Goal: Task Accomplishment & Management: Use online tool/utility

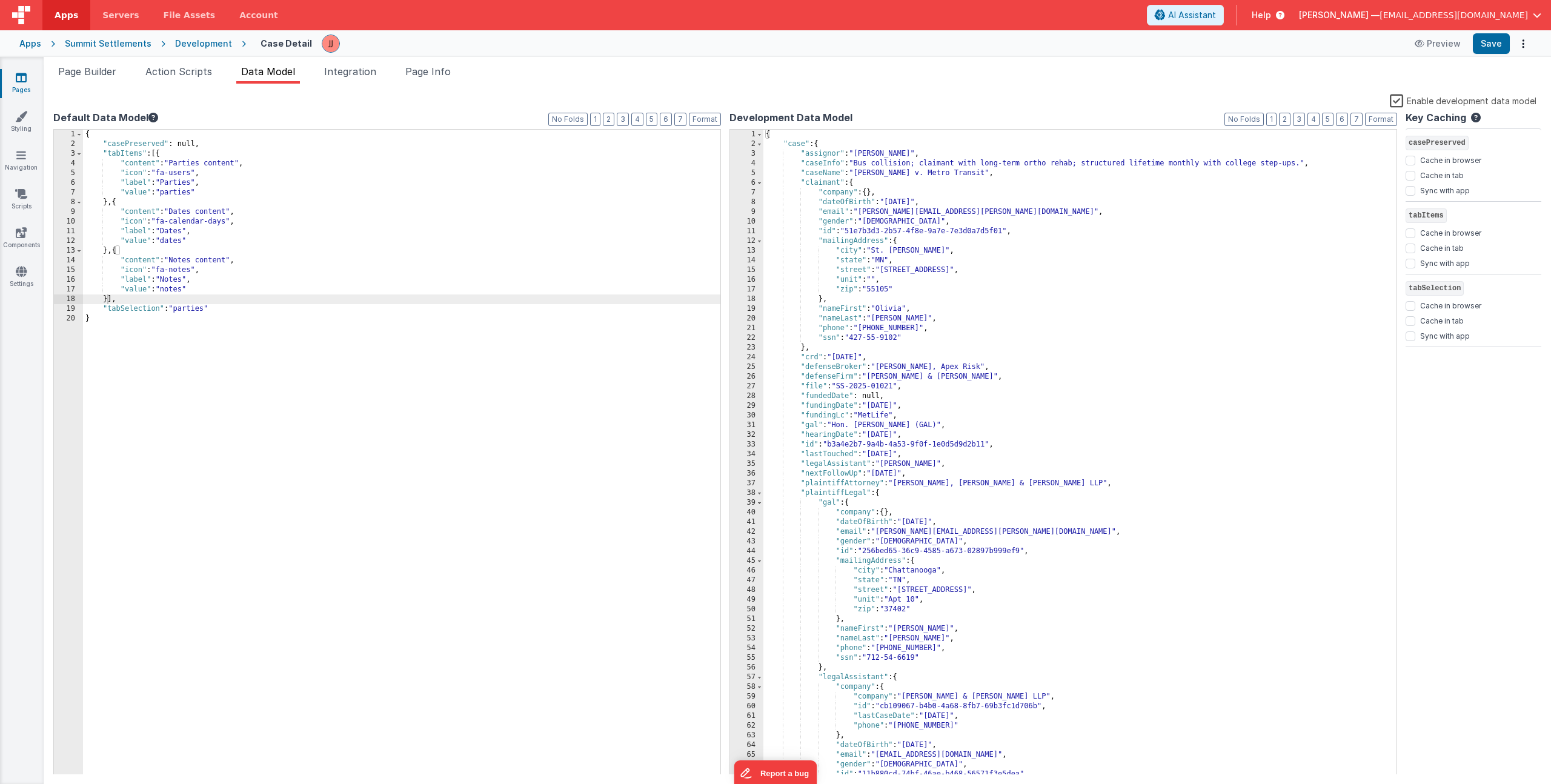
click at [190, 163] on div "{ "casePreserved" : null, "tabItems" : [{ "content" : "Parties content" , "icon…" at bounding box center [402, 462] width 638 height 664
click at [176, 161] on div "{ "casePreserved" : null, "tabItems" : [{ "content" : "Parties content" , "icon…" at bounding box center [402, 462] width 638 height 664
click at [172, 163] on div "{ "casePreserved" : null, "tabItems" : [{ "content" : "Parties content" , "icon…" at bounding box center [402, 462] width 638 height 664
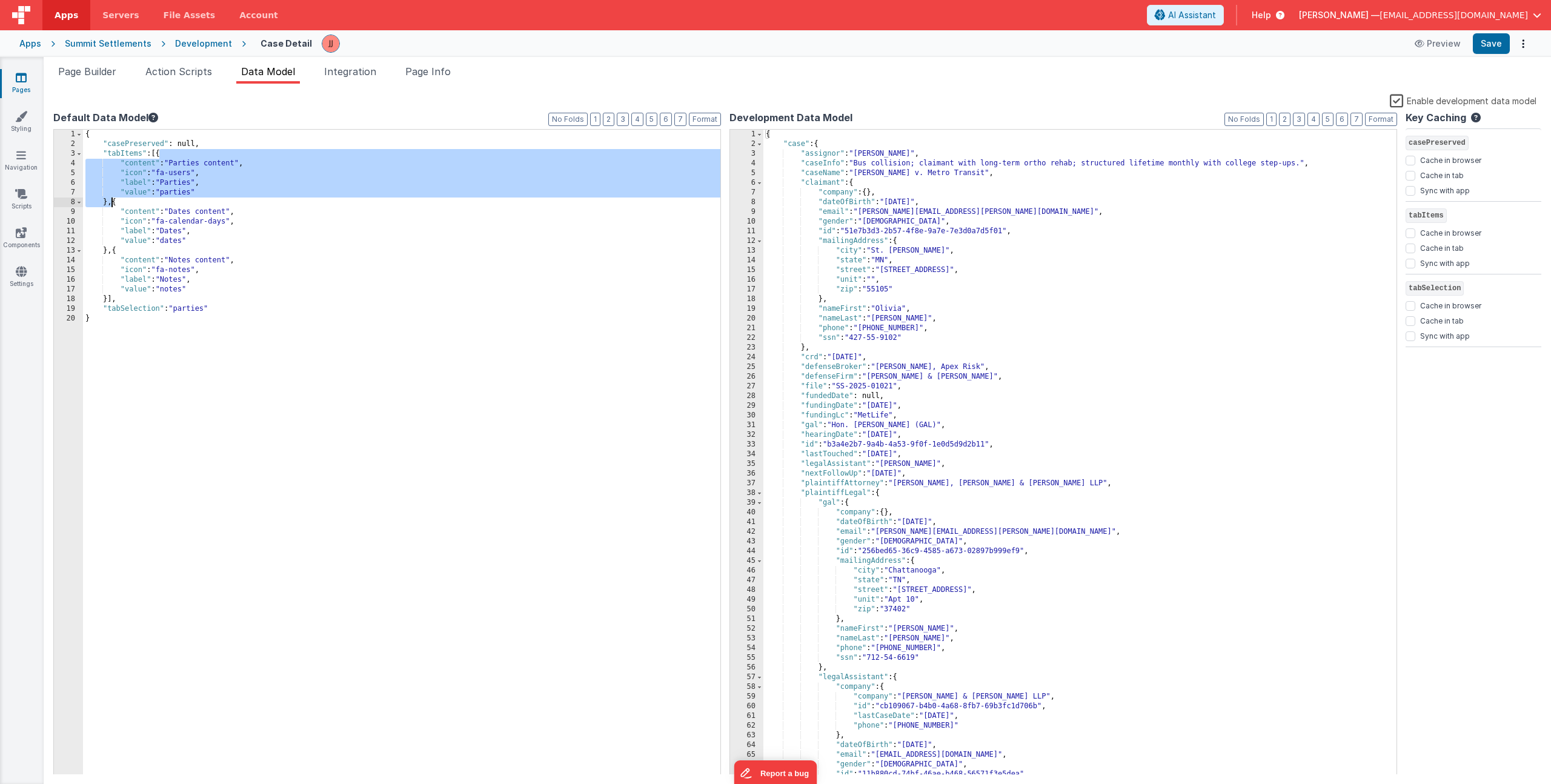
drag, startPoint x: 160, startPoint y: 154, endPoint x: 110, endPoint y: 203, distance: 70.0
click at [110, 203] on div "{ "casePreserved" : null, "tabItems" : [{ "content" : "Parties content" , "icon…" at bounding box center [402, 462] width 638 height 664
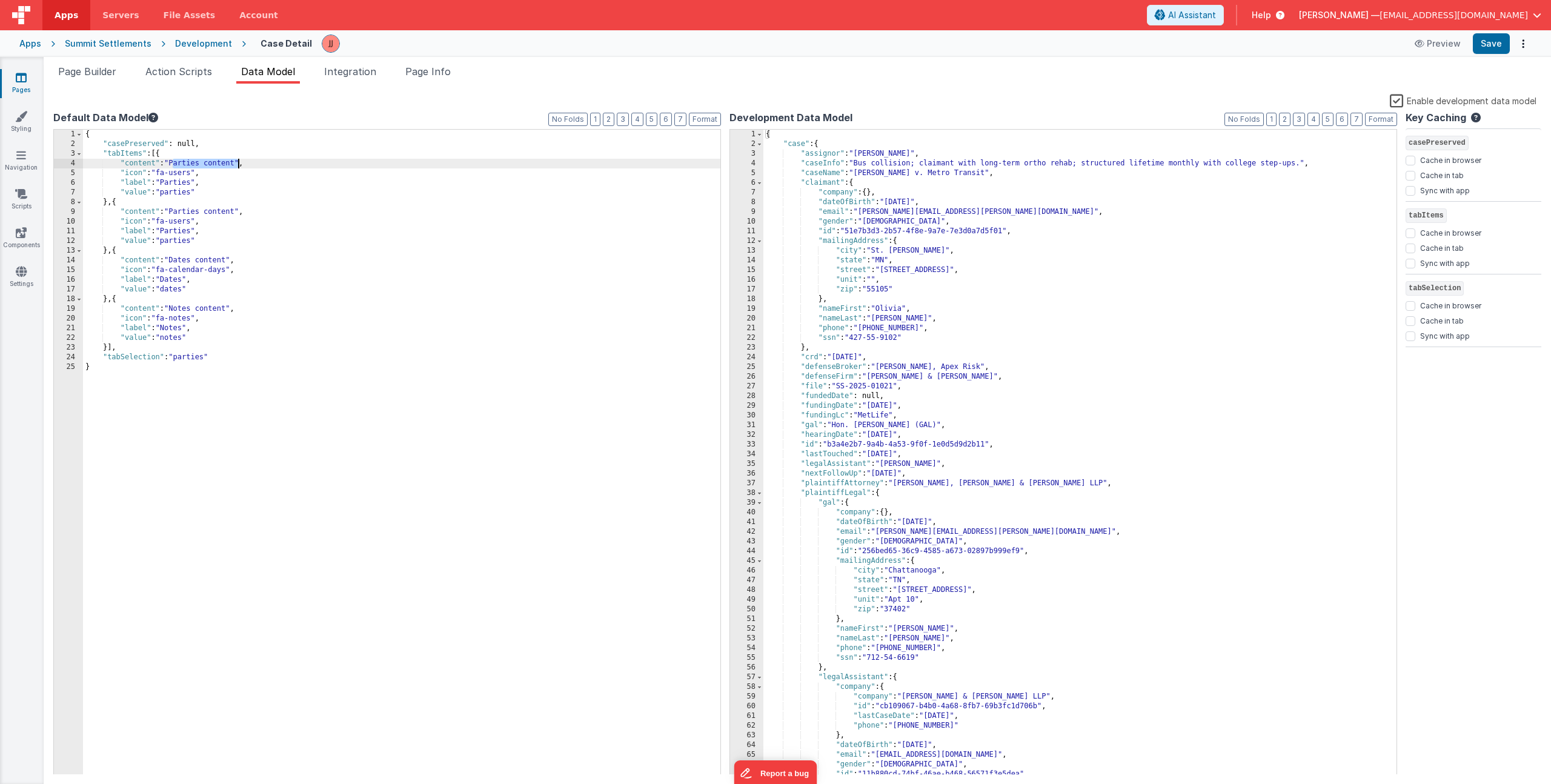
drag, startPoint x: 173, startPoint y: 163, endPoint x: 239, endPoint y: 159, distance: 66.1
click at [239, 159] on div "{ "casePreserved" : null, "tabItems" : [{ "content" : "Parties content" , "icon…" at bounding box center [402, 462] width 638 height 664
click at [188, 172] on div "{ "casePreserved" : null, "tabItems" : [{ "content" : "General case info" , "ic…" at bounding box center [402, 462] width 638 height 664
click at [182, 192] on div "{ "casePreserved" : null, "tabItems" : [{ "content" : "General case info" , "ic…" at bounding box center [402, 462] width 638 height 664
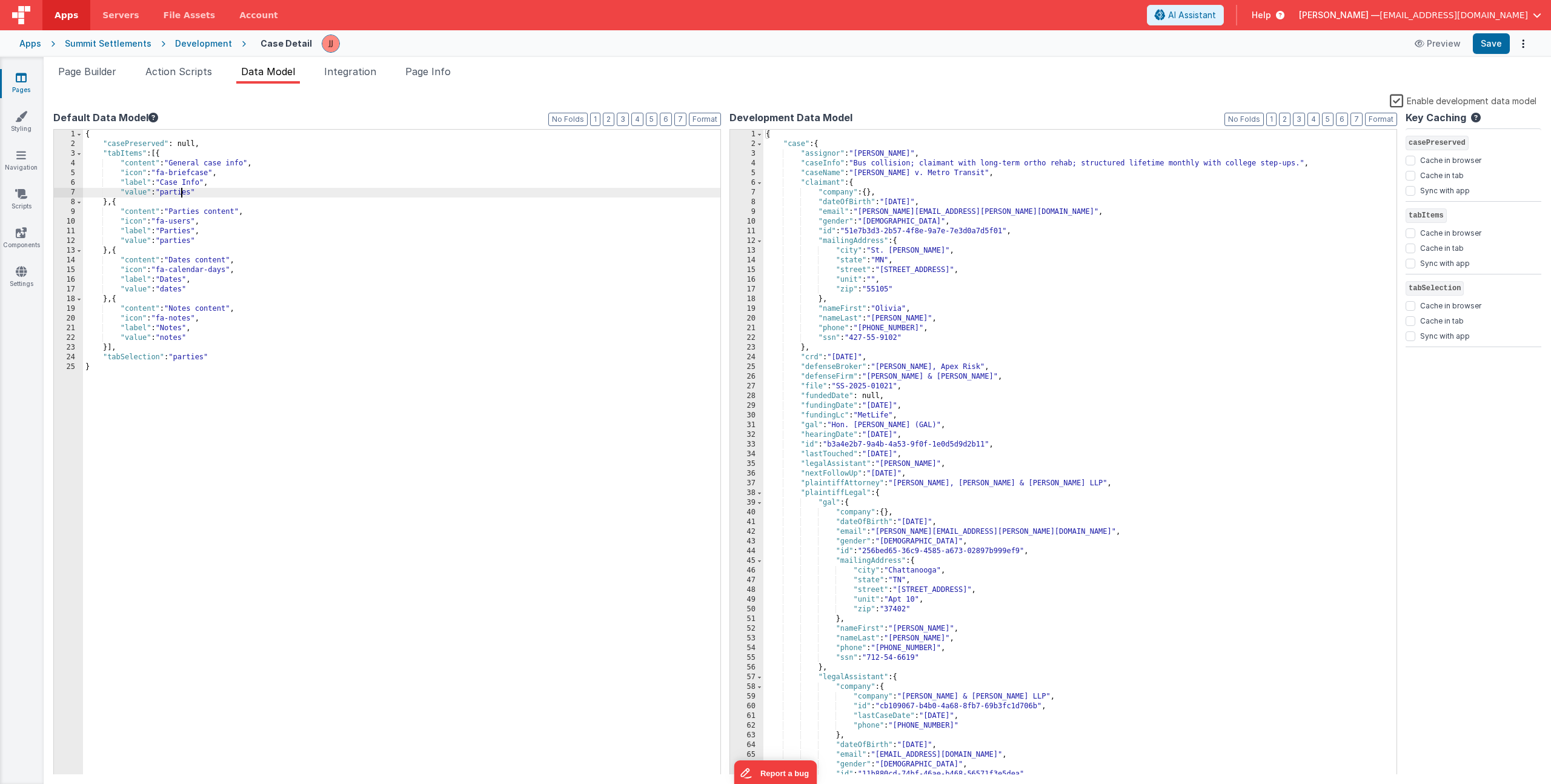
click at [182, 192] on div "{ "casePreserved" : null, "tabItems" : [{ "content" : "General case info" , "ic…" at bounding box center [402, 462] width 638 height 664
click at [197, 354] on div "{ "casePreserved" : null, "tabItems" : [{ "content" : "General case info" , "ic…" at bounding box center [402, 462] width 638 height 664
click at [79, 68] on span "Page Builder" at bounding box center [87, 71] width 58 height 12
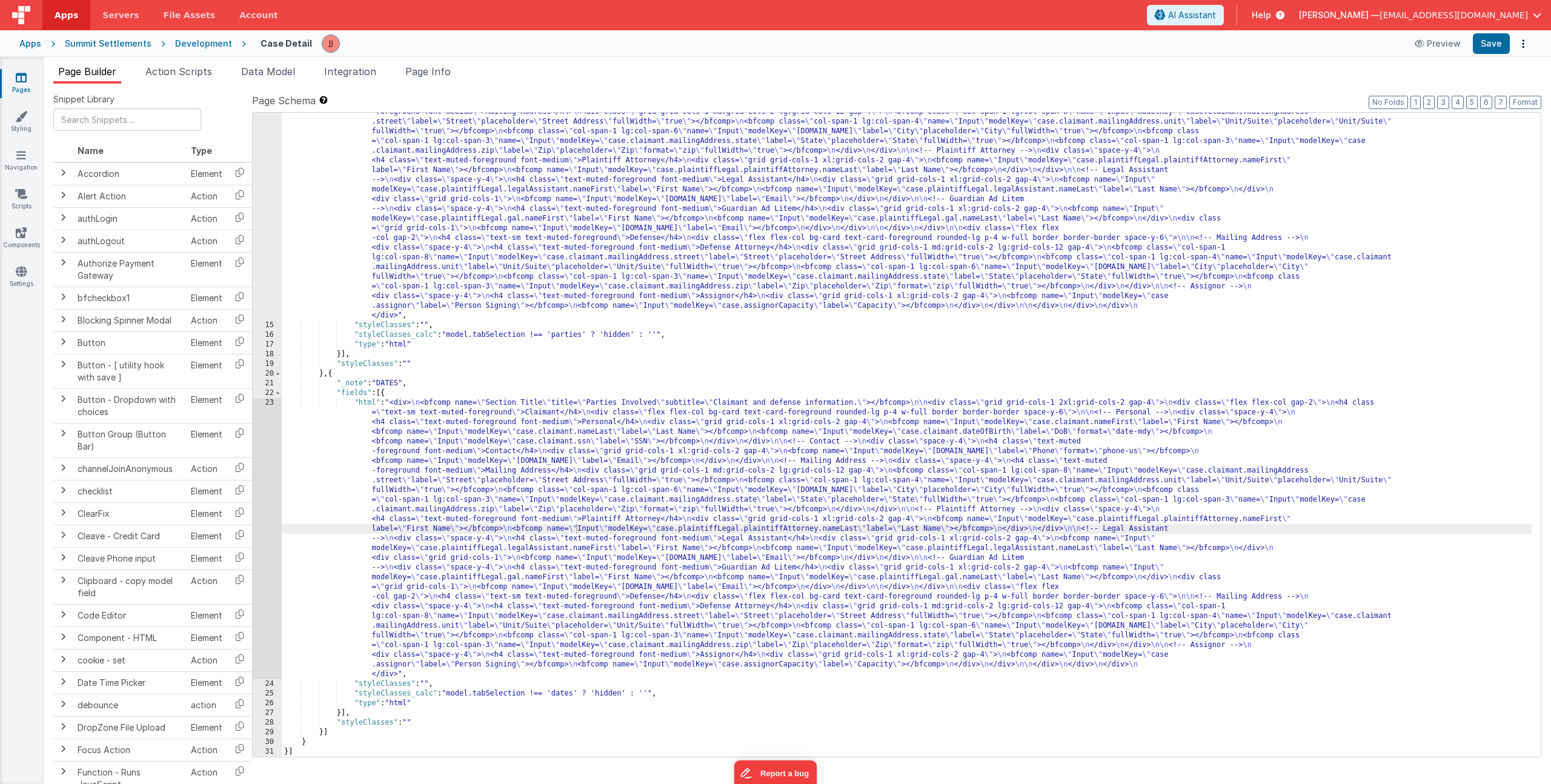
click at [515, 395] on div ""html" : "<div> \n <bfcomp name= \" Section Title \" title= \" Parties Involved…" at bounding box center [906, 507] width 1250 height 935
click at [564, 330] on div ""html" : "<div> \n <bfcomp name= \" Section Title \" title= \" Parties Involved…" at bounding box center [906, 507] width 1250 height 935
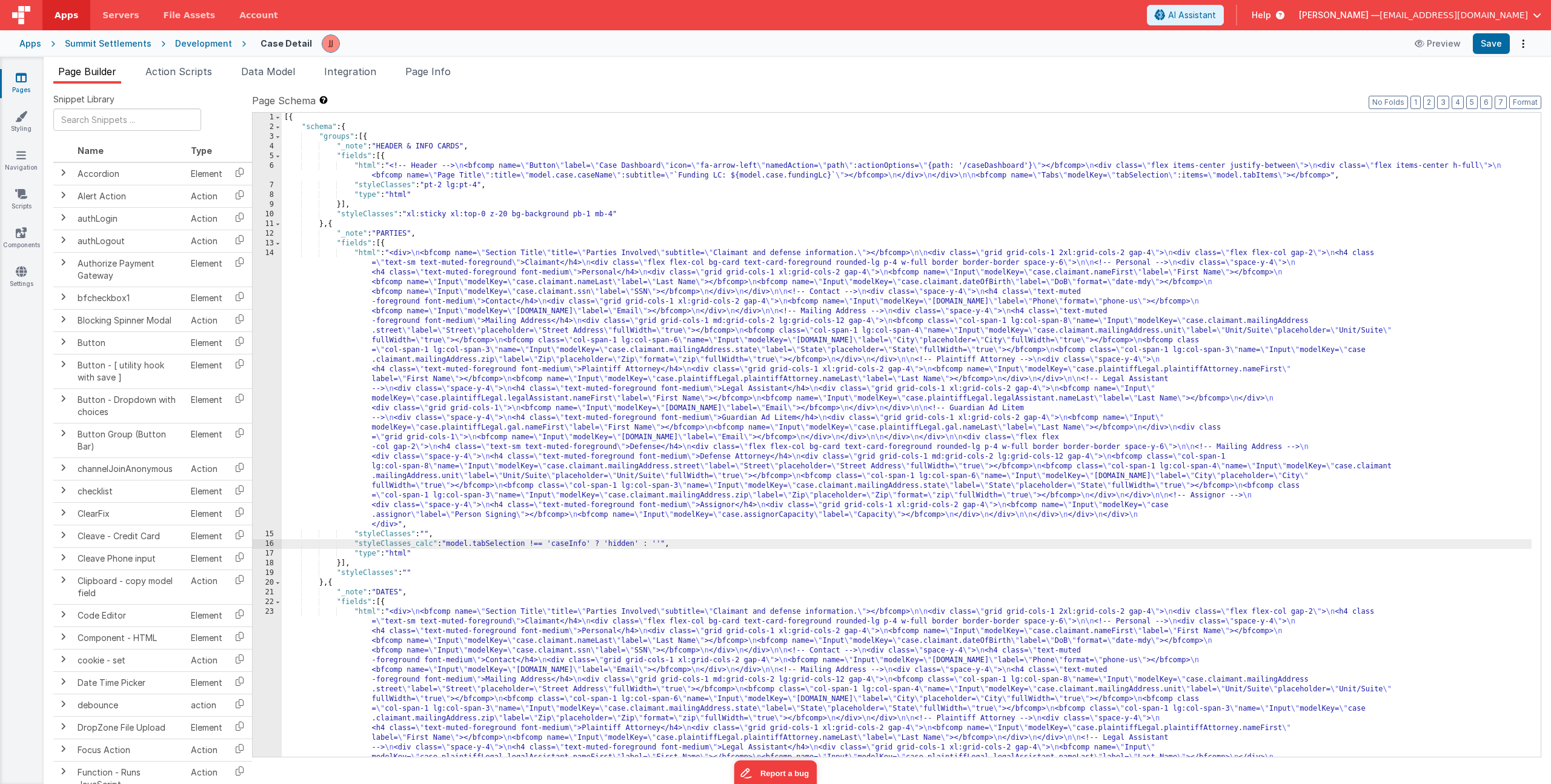
click at [396, 229] on div "[{ "schema" : { "groups" : [{ "_note" : "HEADER & INFO CARDS" , "fields" : [{ "…" at bounding box center [906, 580] width 1250 height 935
click at [505, 339] on div "[{ "schema" : { "groups" : [{ "_note" : "HEADER & INFO CARDS" , "fields" : [{ "…" at bounding box center [906, 580] width 1250 height 935
click at [335, 224] on div "[{ "schema" : { "groups" : [{ "_note" : "HEADER & INFO CARDS" , "fields" : [{ "…" at bounding box center [906, 580] width 1250 height 935
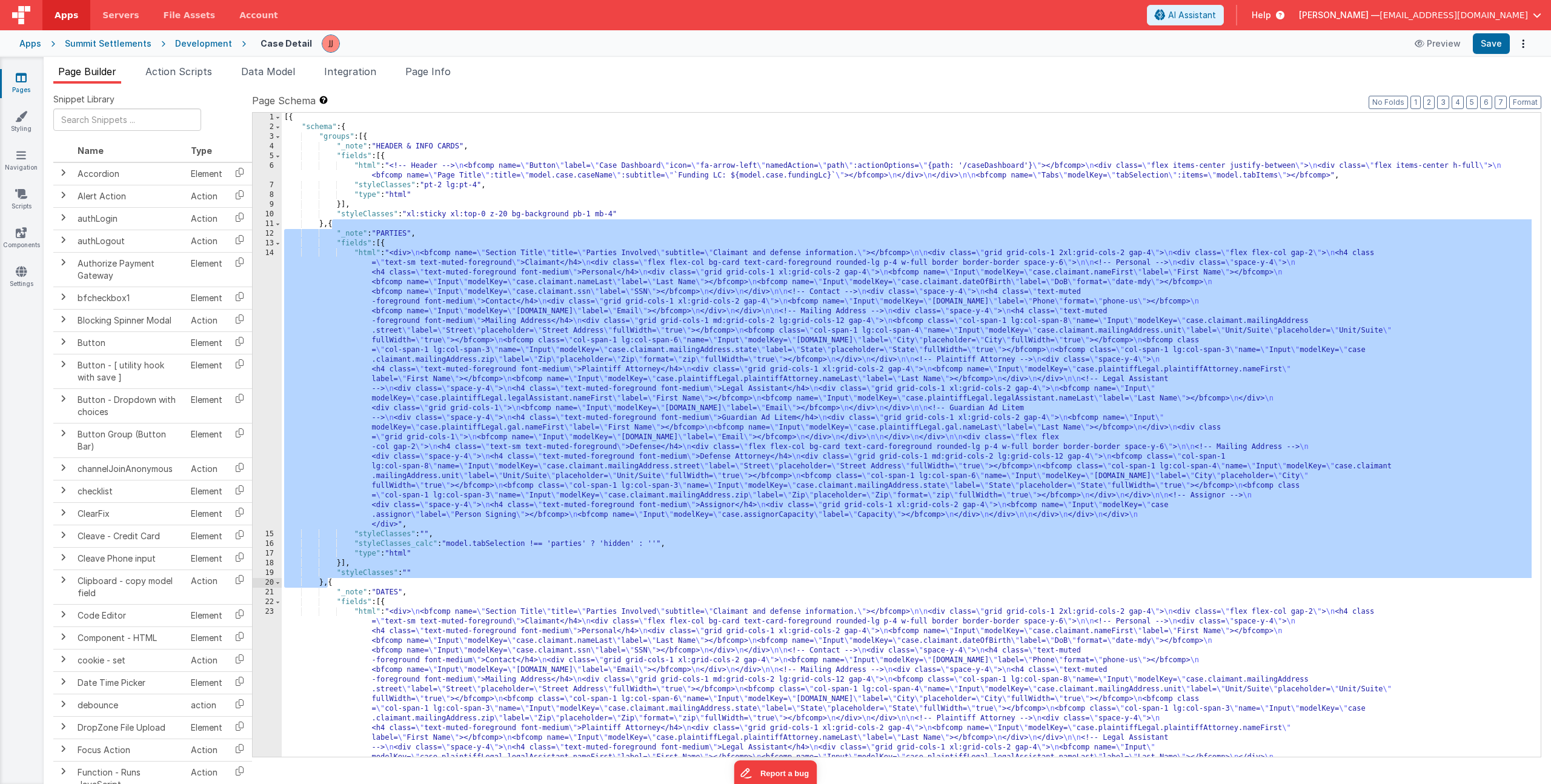
drag, startPoint x: 332, startPoint y: 224, endPoint x: 327, endPoint y: 584, distance: 360.0
click at [327, 584] on div "[{ "schema" : { "groups" : [{ "_note" : "HEADER & INFO CARDS" , "fields" : [{ "…" at bounding box center [906, 580] width 1250 height 935
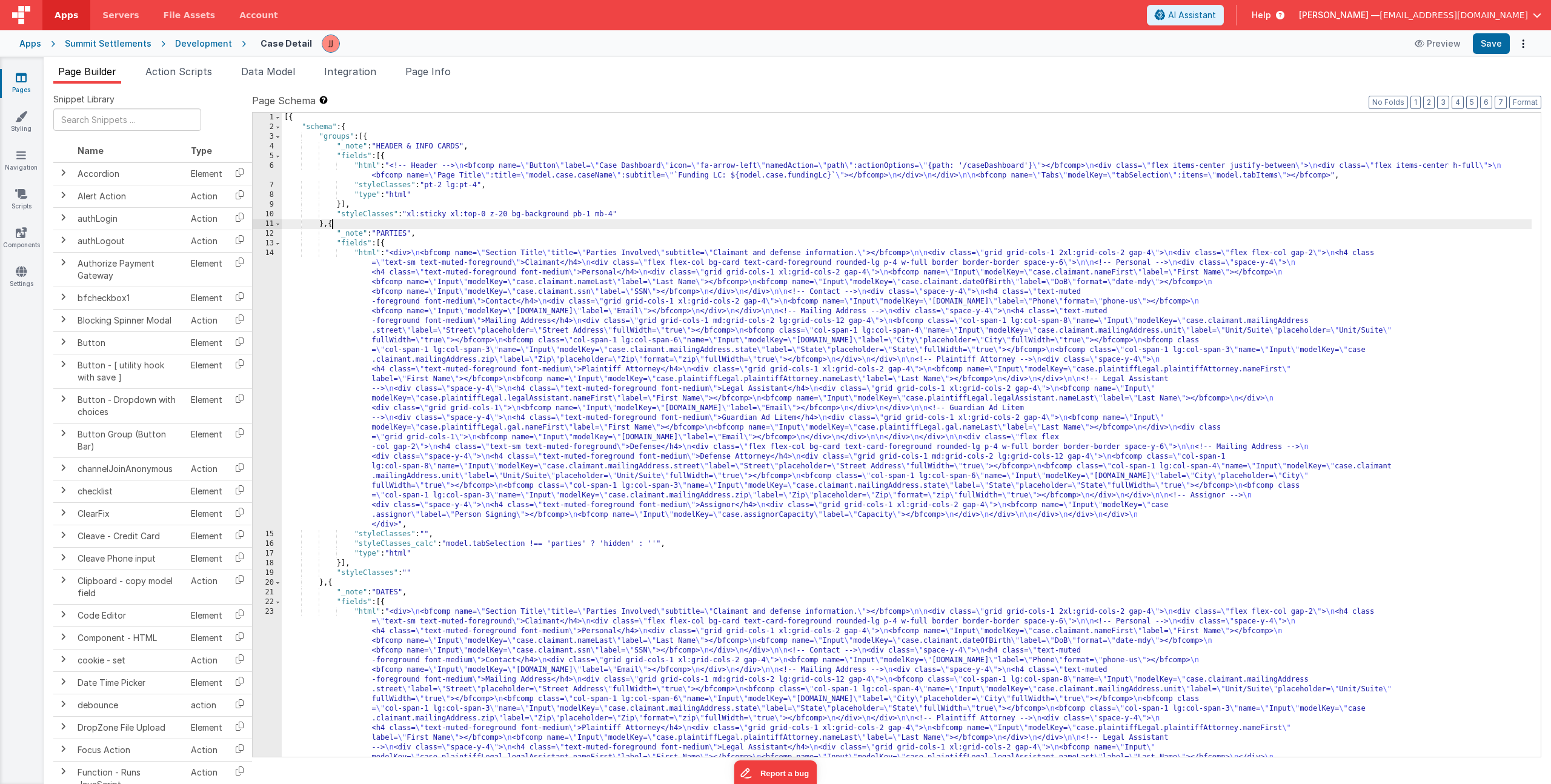
paste textarea
click at [389, 233] on div "[{ "schema" : { "groups" : [{ "_note" : "HEADER & INFO CARDS" , "fields" : [{ "…" at bounding box center [906, 580] width 1250 height 935
click at [577, 542] on div "[{ "schema" : { "groups" : [{ "_note" : "HEADER & INFO CARDS" , "fields" : [{ "…" at bounding box center [906, 580] width 1250 height 935
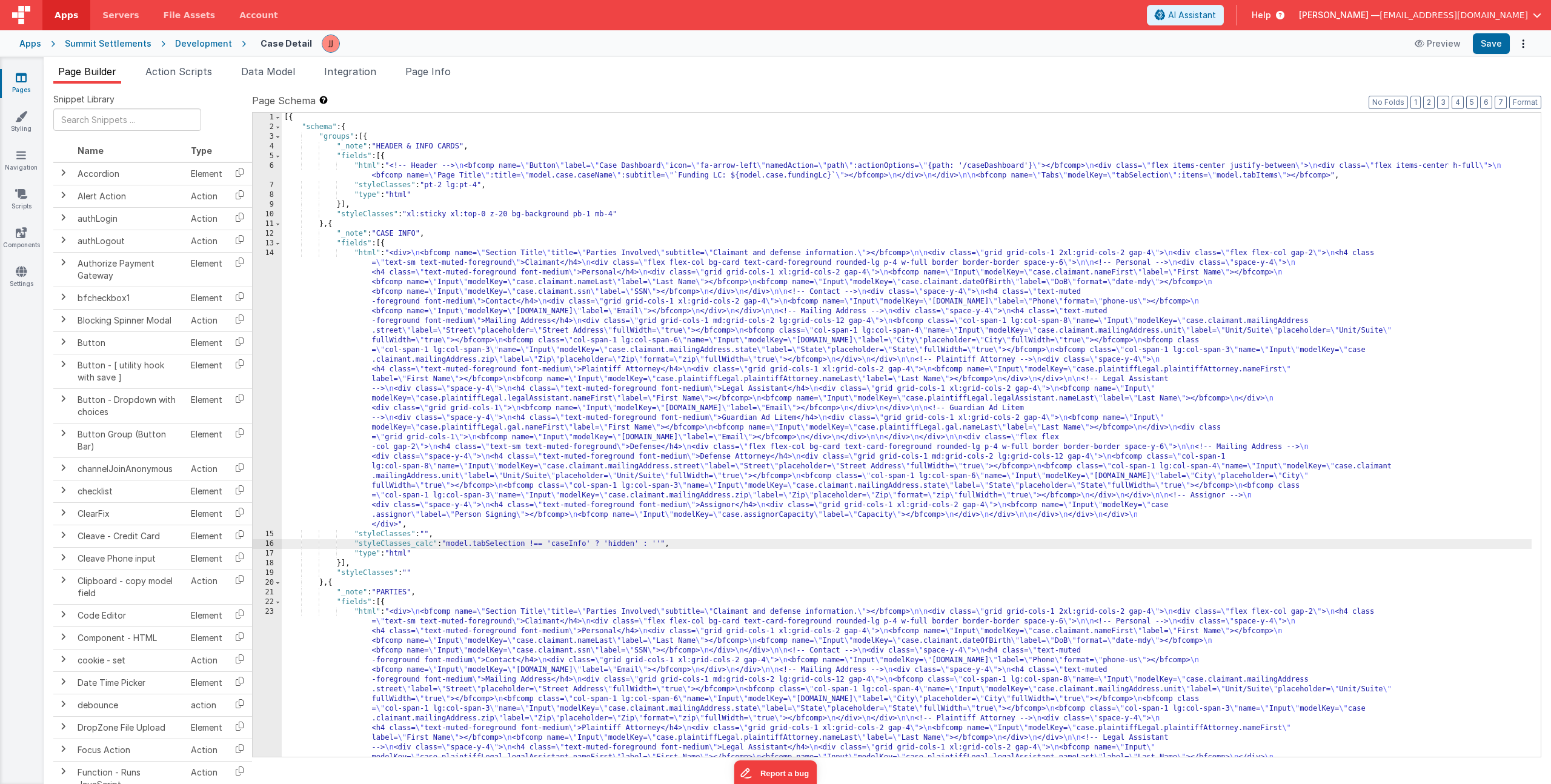
click at [456, 301] on div "[{ "schema" : { "groups" : [{ "_note" : "HEADER & INFO CARDS" , "fields" : [{ "…" at bounding box center [906, 580] width 1250 height 935
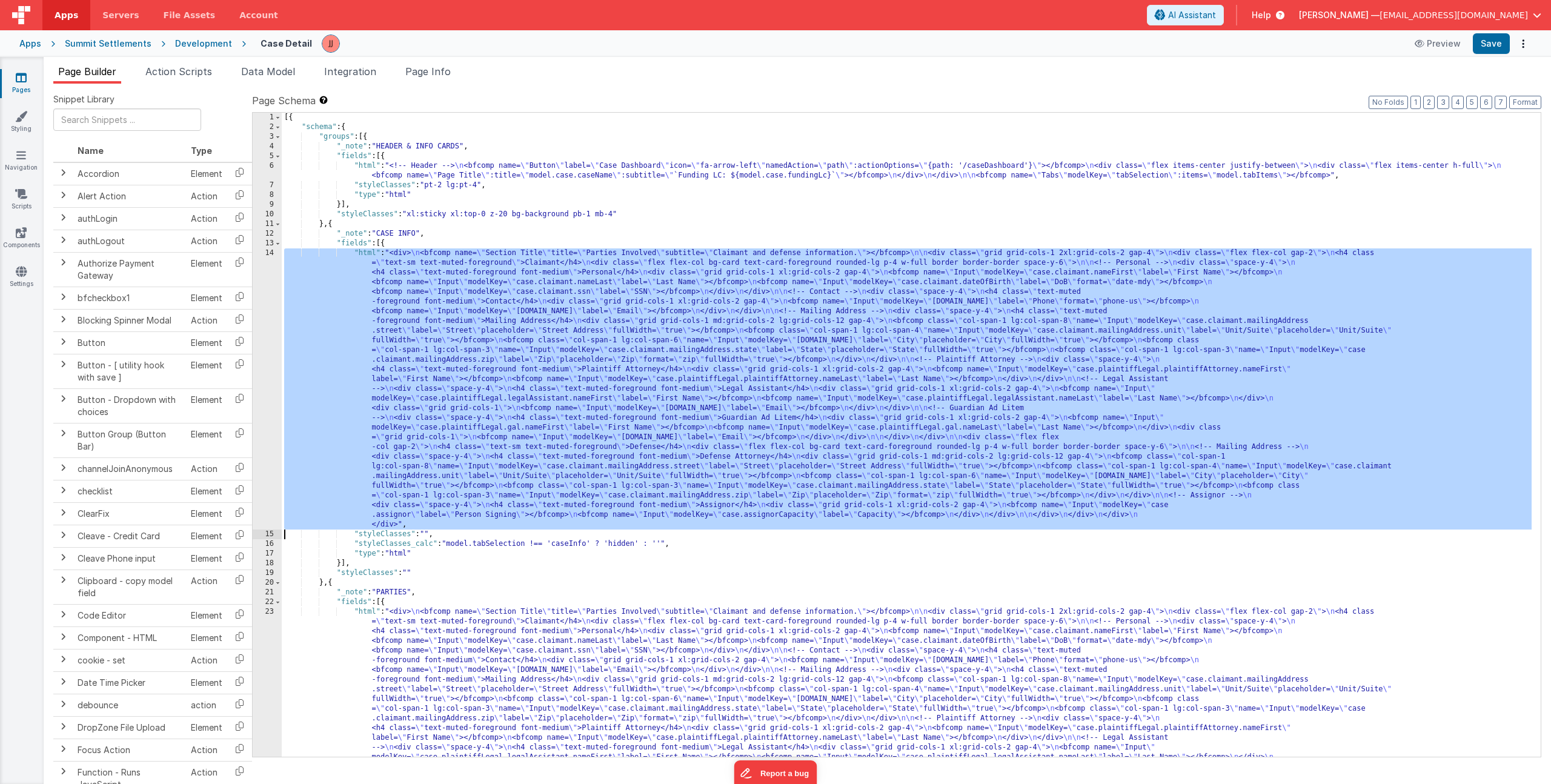
click at [272, 333] on div "14" at bounding box center [267, 389] width 29 height 281
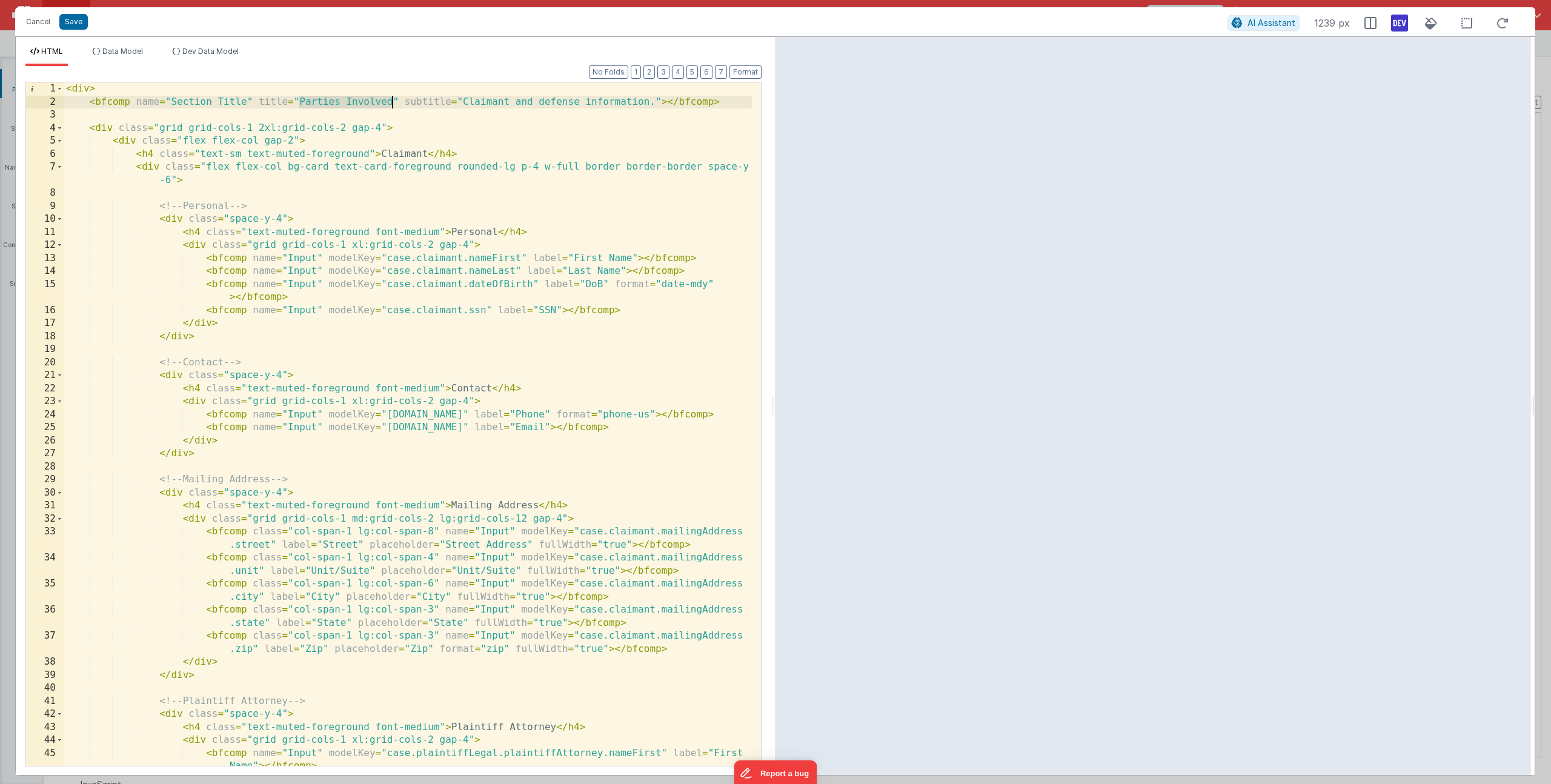
drag, startPoint x: 298, startPoint y: 103, endPoint x: 391, endPoint y: 97, distance: 93.2
click at [391, 97] on div "< div > < bfcomp name = "Section Title" title = "Parties Involved" subtitle = "…" at bounding box center [407, 444] width 688 height 723
drag, startPoint x: 463, startPoint y: 102, endPoint x: 650, endPoint y: 101, distance: 187.0
click at [650, 101] on div "< div > < bfcomp name = "Section Title" title = "Case Information" subtitle = "…" at bounding box center [407, 444] width 688 height 723
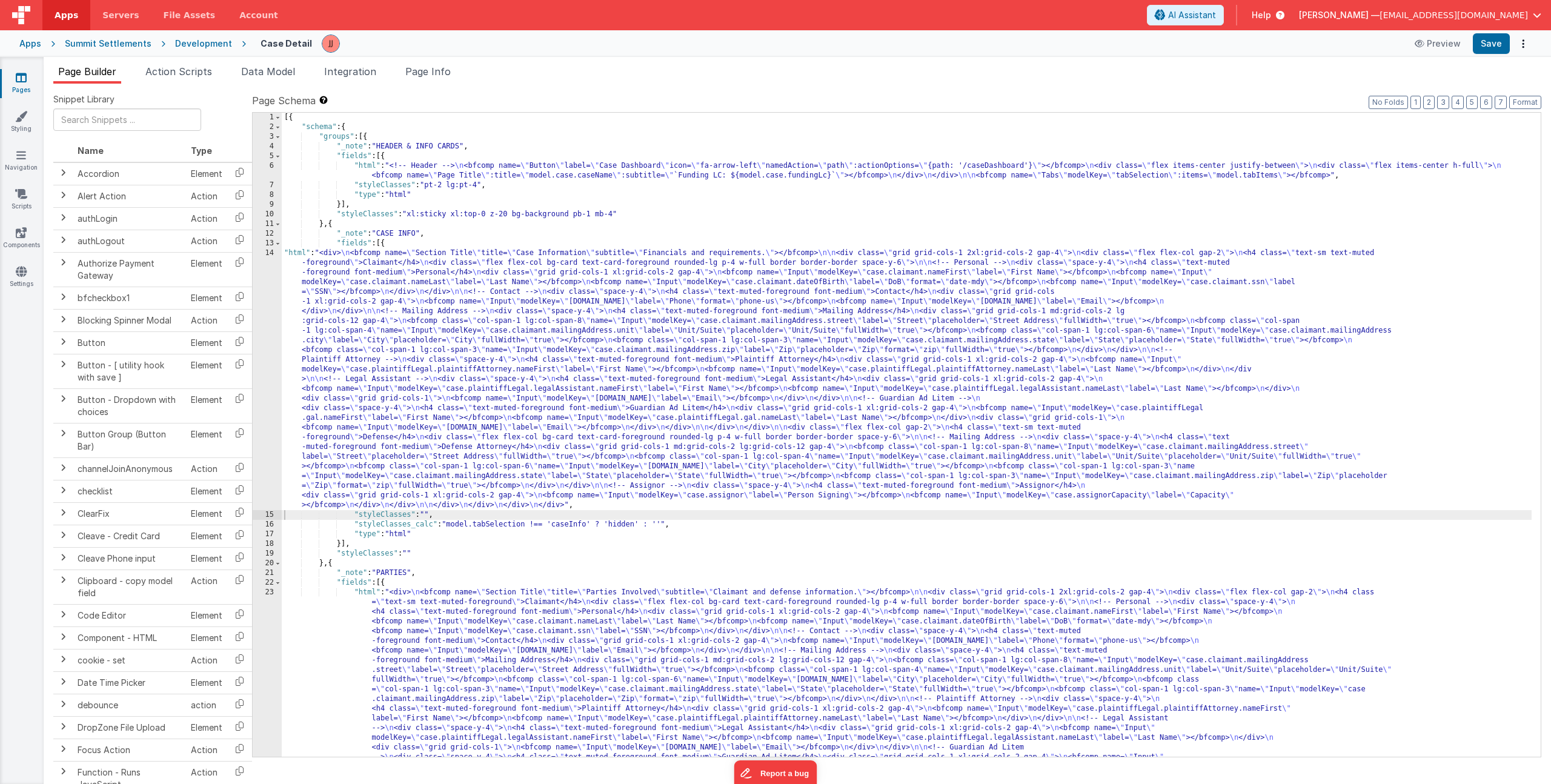
click at [433, 369] on div "[{ "schema" : { "groups" : [{ "_note" : "HEADER & INFO CARDS" , "fields" : [{ "…" at bounding box center [906, 580] width 1250 height 935
click at [263, 334] on div "14" at bounding box center [267, 379] width 29 height 262
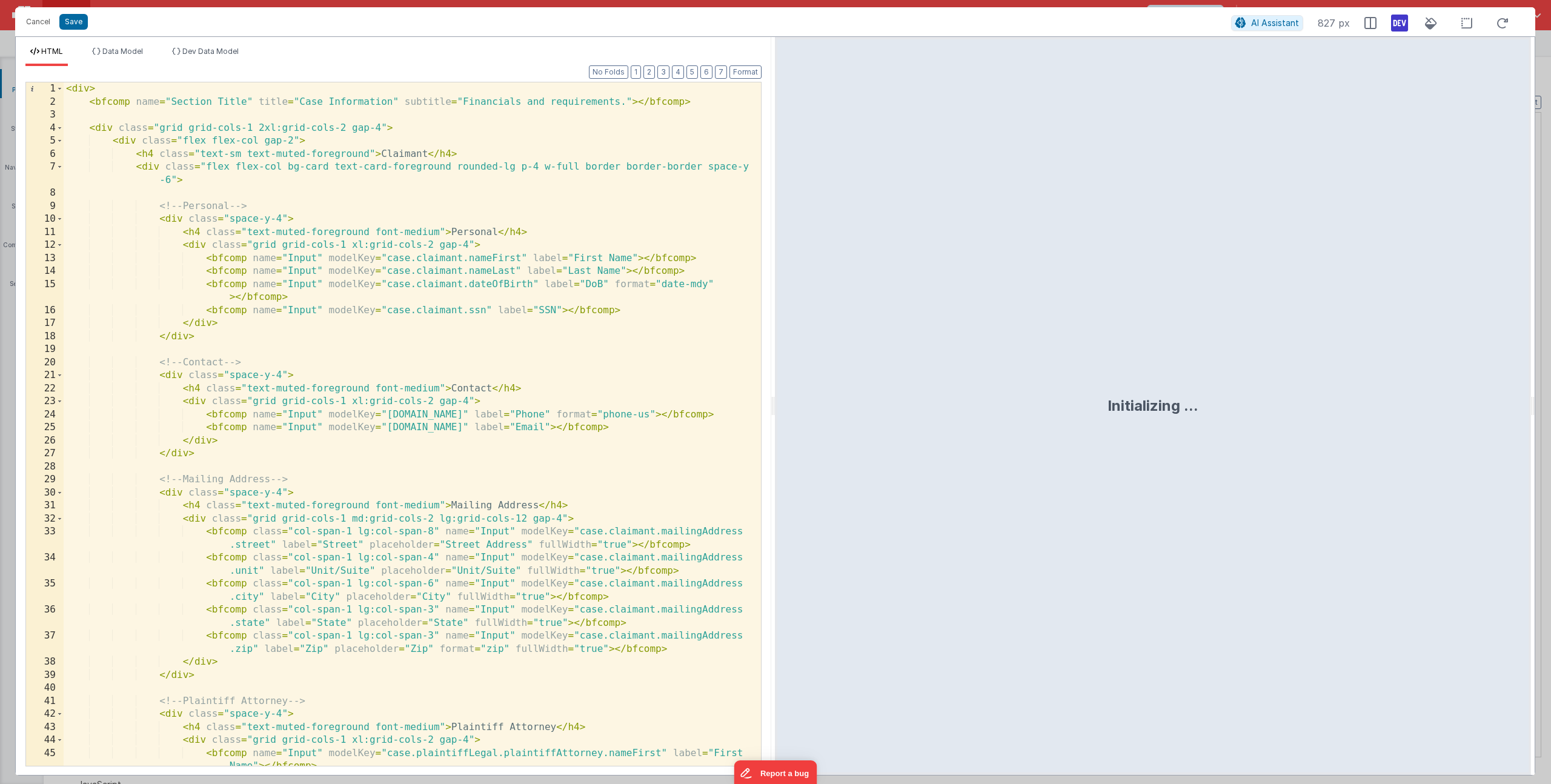
click at [414, 155] on div "< div > < bfcomp name = "Section Title" title = "Case Information" subtitle = "…" at bounding box center [407, 444] width 688 height 723
click at [548, 210] on div "< div > < bfcomp name = "Section Title" title = "Case Information" subtitle = "…" at bounding box center [407, 444] width 688 height 723
